Goal: Information Seeking & Learning: Compare options

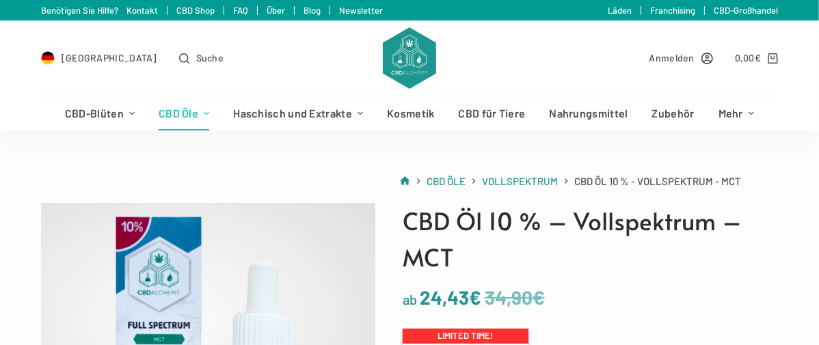
drag, startPoint x: 0, startPoint y: 0, endPoint x: 505, endPoint y: 81, distance: 511.4
click at [505, 81] on div "Anmelden 0,00 € 0" at bounding box center [610, 58] width 335 height 75
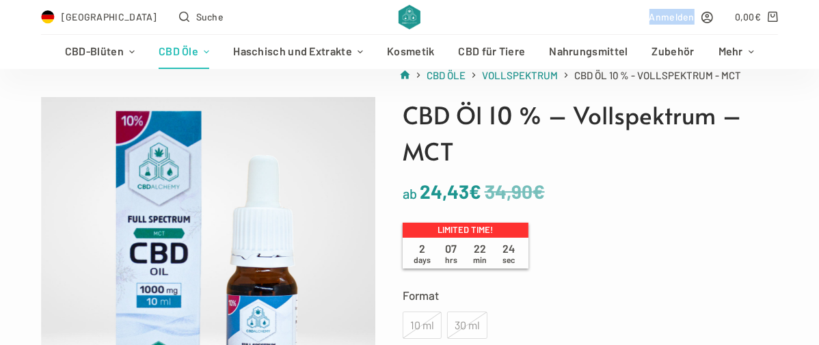
scroll to position [137, 0]
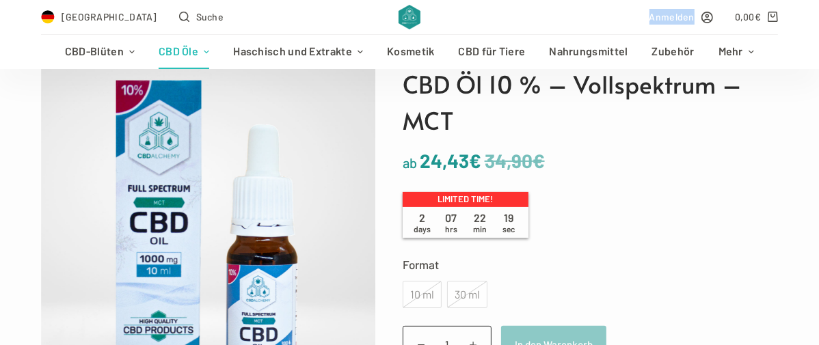
click at [410, 282] on div "10 ml" at bounding box center [422, 294] width 39 height 27
click at [462, 290] on div "30 ml" at bounding box center [467, 294] width 40 height 27
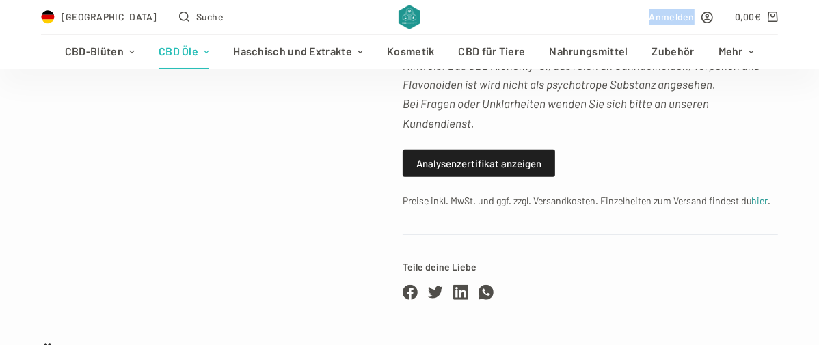
scroll to position [1133, 0]
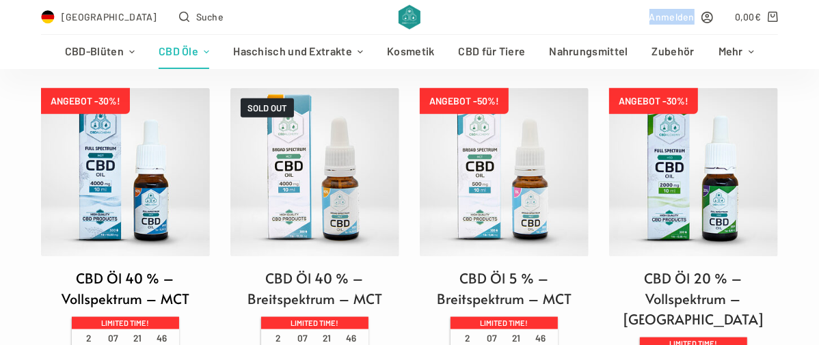
click at [67, 161] on img at bounding box center [125, 172] width 169 height 169
